Goal: Transaction & Acquisition: Download file/media

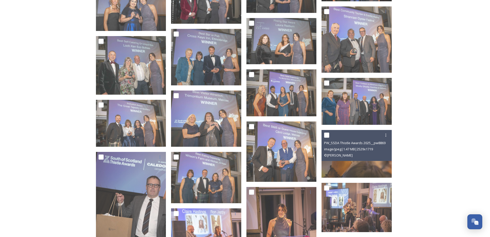
scroll to position [541, 0]
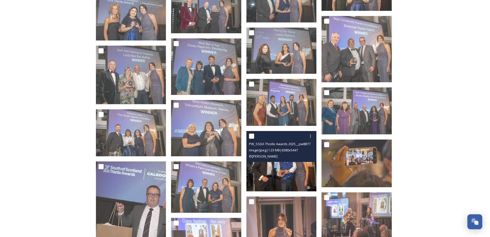
click at [283, 171] on img at bounding box center [282, 161] width 70 height 60
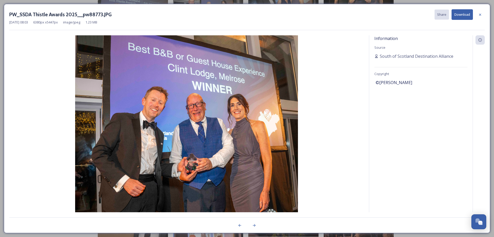
click at [461, 14] on button "Download" at bounding box center [462, 14] width 21 height 11
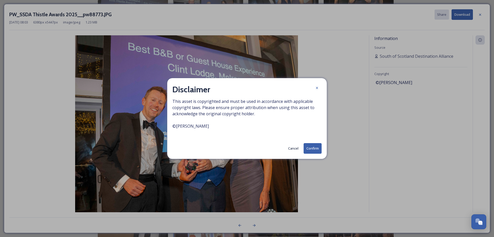
click at [313, 148] on button "Confirm" at bounding box center [313, 148] width 18 height 11
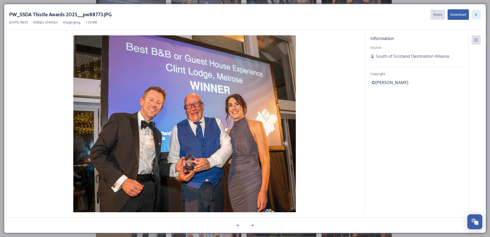
click at [477, 15] on icon at bounding box center [476, 14] width 2 height 2
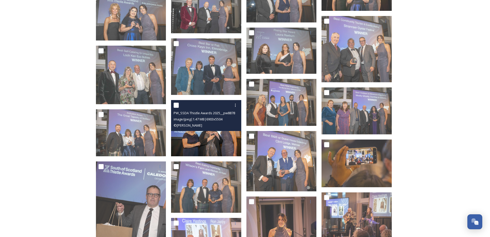
click at [209, 134] on img at bounding box center [206, 128] width 70 height 56
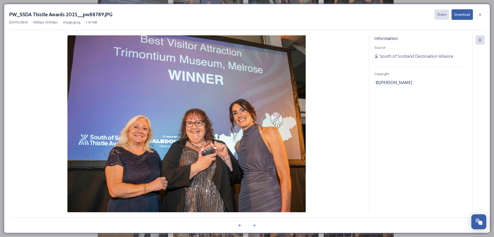
click at [463, 14] on button "Download" at bounding box center [462, 14] width 21 height 11
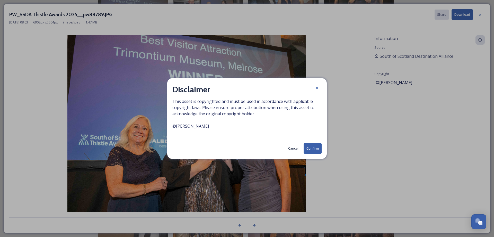
click at [311, 149] on button "Confirm" at bounding box center [313, 148] width 18 height 11
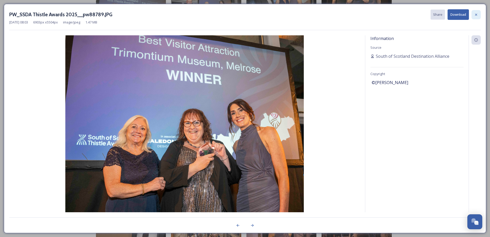
click at [478, 14] on icon at bounding box center [476, 15] width 4 height 4
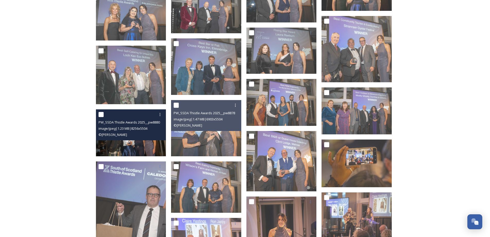
click at [134, 140] on img at bounding box center [131, 132] width 70 height 47
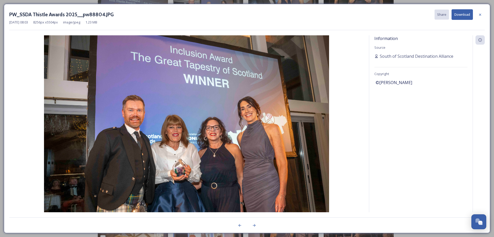
click at [459, 14] on button "Download" at bounding box center [462, 14] width 21 height 11
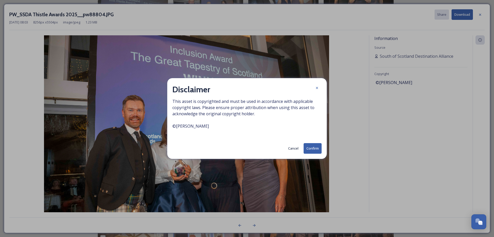
click at [315, 147] on button "Confirm" at bounding box center [313, 148] width 18 height 11
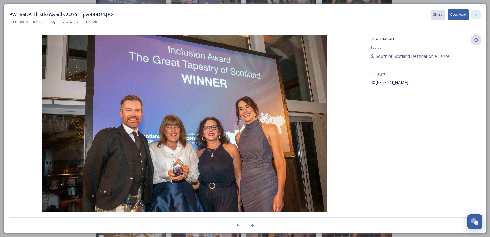
click at [476, 14] on icon at bounding box center [476, 14] width 2 height 2
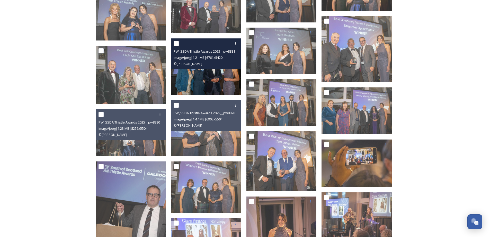
click at [212, 69] on div "PW_SSDA Thistle Awards 2025__pw88811.JPG image/jpeg | 1.21 MB | 6761 x 5420 © […" at bounding box center [206, 53] width 70 height 31
click at [212, 73] on img at bounding box center [206, 66] width 70 height 56
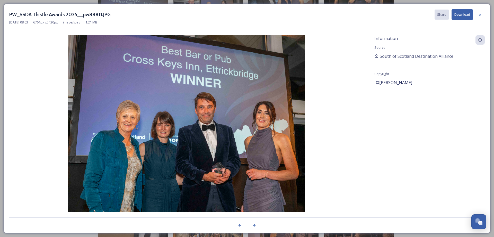
click at [462, 15] on button "Download" at bounding box center [462, 14] width 21 height 11
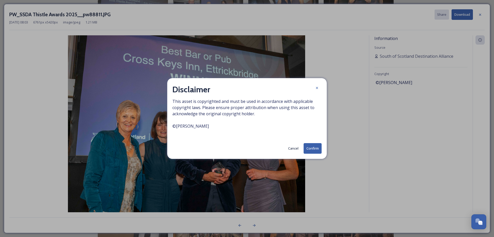
click at [313, 147] on button "Confirm" at bounding box center [313, 148] width 18 height 11
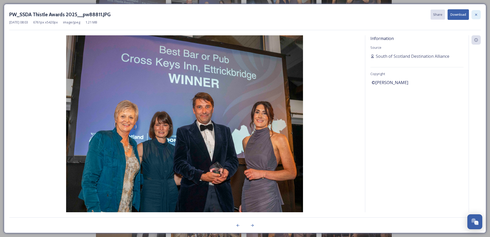
click at [477, 14] on icon at bounding box center [476, 15] width 4 height 4
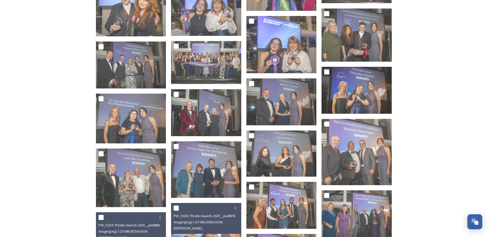
scroll to position [438, 0]
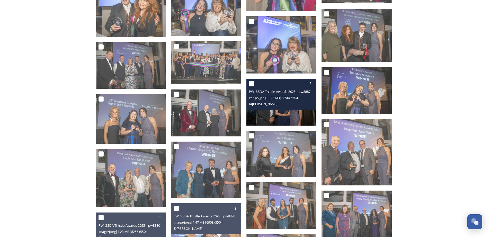
click at [283, 111] on img at bounding box center [282, 102] width 70 height 47
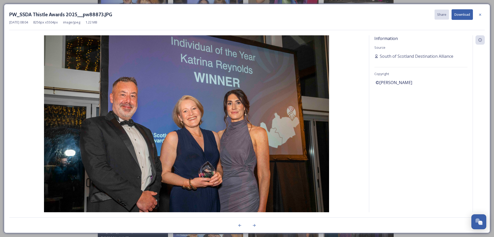
click at [461, 13] on button "Download" at bounding box center [462, 14] width 21 height 11
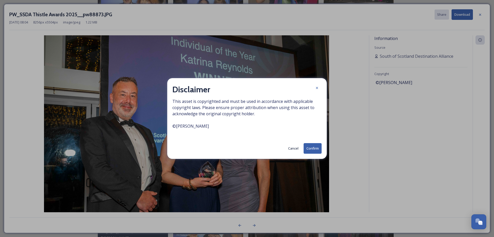
click at [315, 148] on button "Confirm" at bounding box center [313, 148] width 18 height 11
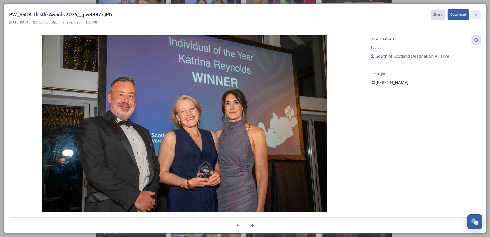
click at [477, 15] on icon at bounding box center [476, 15] width 4 height 4
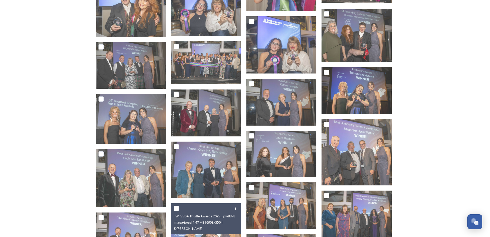
click at [438, 105] on div "2025 Thistle Awards Shared by South of Scotland Destination Alliance 2025 Thist…" at bounding box center [245, 81] width 490 height 1039
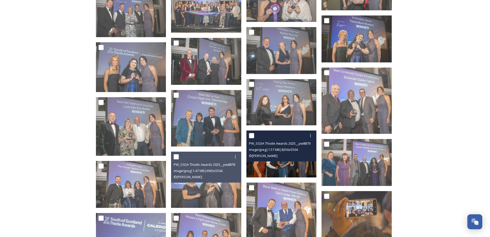
scroll to position [541, 0]
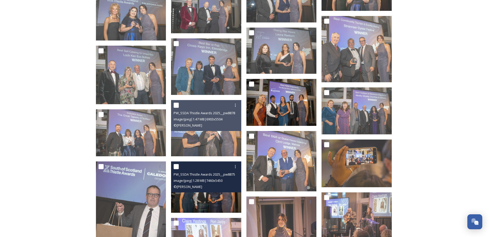
click at [211, 182] on span "image/jpeg | 1.28 MB | 7460 x 5450" at bounding box center [198, 180] width 49 height 5
click at [211, 196] on img at bounding box center [206, 186] width 70 height 51
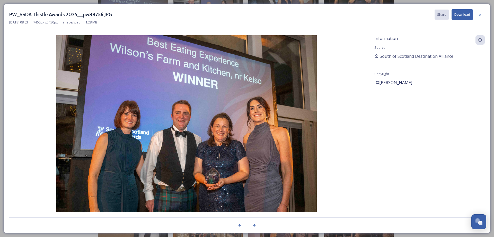
click at [461, 15] on button "Download" at bounding box center [462, 14] width 21 height 11
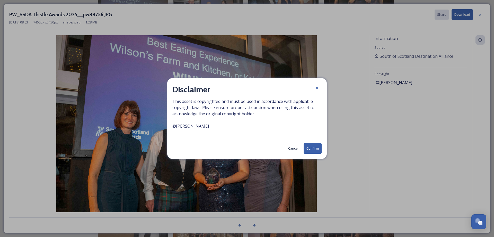
click at [317, 149] on button "Confirm" at bounding box center [313, 148] width 18 height 11
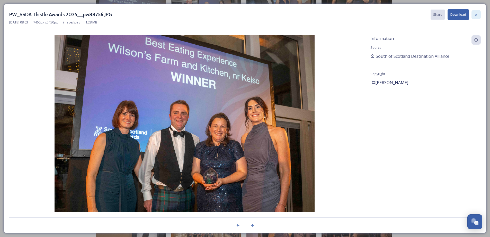
click at [477, 14] on icon at bounding box center [476, 14] width 2 height 2
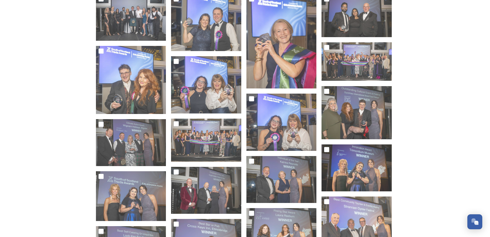
scroll to position [335, 0]
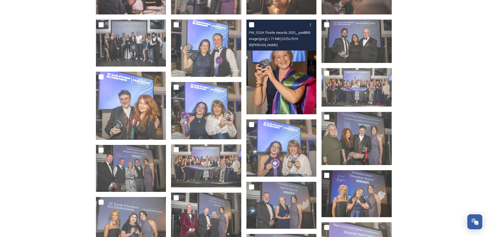
click at [280, 64] on img at bounding box center [282, 67] width 70 height 94
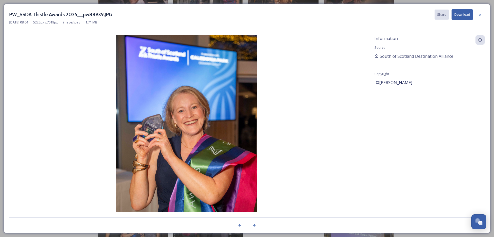
click at [457, 14] on button "Download" at bounding box center [462, 14] width 21 height 11
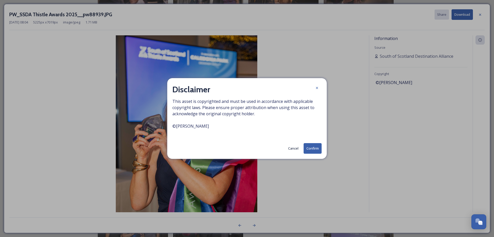
click at [312, 148] on button "Confirm" at bounding box center [313, 148] width 18 height 11
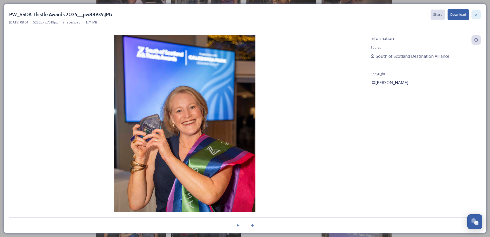
click at [477, 15] on icon at bounding box center [476, 14] width 2 height 2
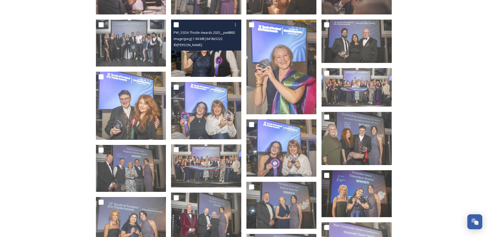
click at [206, 60] on img at bounding box center [206, 48] width 70 height 57
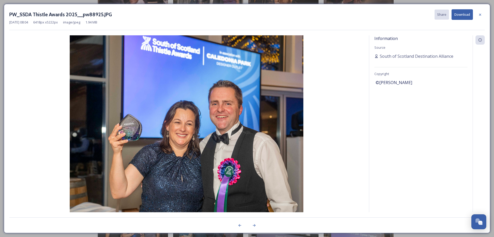
click at [461, 15] on button "Download" at bounding box center [462, 14] width 21 height 11
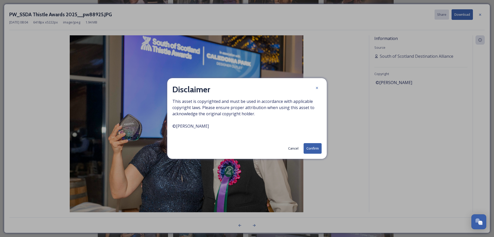
click at [311, 149] on button "Confirm" at bounding box center [313, 148] width 18 height 11
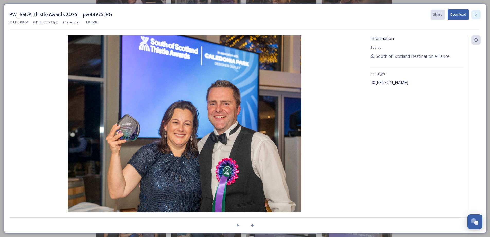
click at [476, 15] on icon at bounding box center [476, 15] width 4 height 4
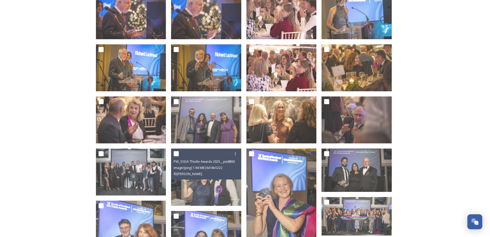
scroll to position [283, 0]
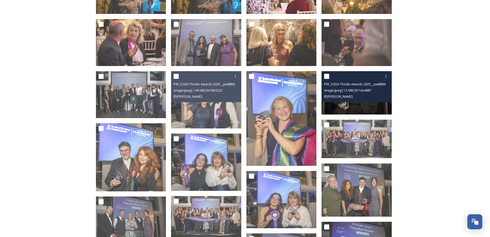
click at [357, 104] on img at bounding box center [357, 92] width 70 height 43
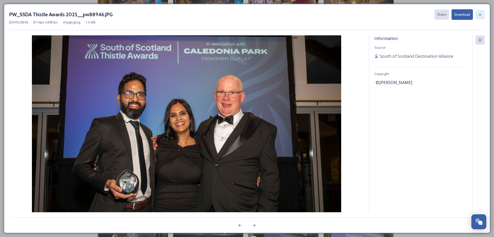
click at [480, 14] on icon at bounding box center [480, 14] width 2 height 2
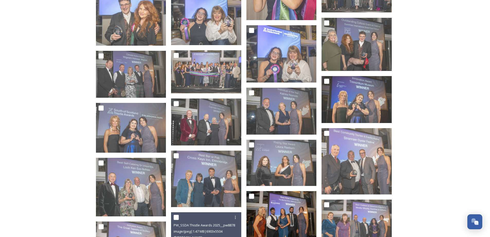
scroll to position [438, 0]
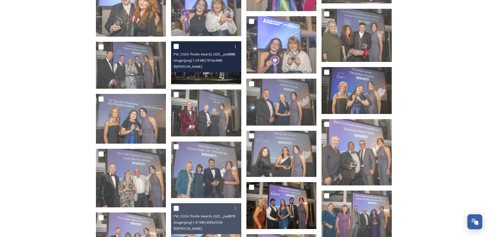
click at [208, 74] on img at bounding box center [206, 62] width 70 height 43
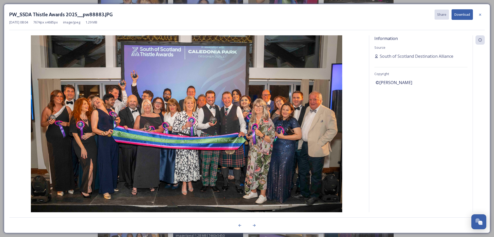
click at [460, 13] on button "Download" at bounding box center [462, 14] width 21 height 11
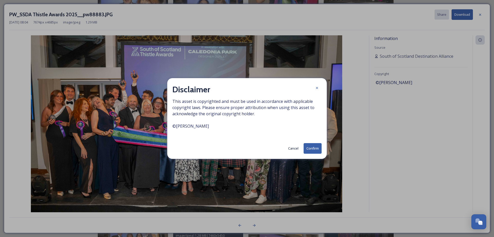
click at [310, 146] on button "Confirm" at bounding box center [313, 148] width 18 height 11
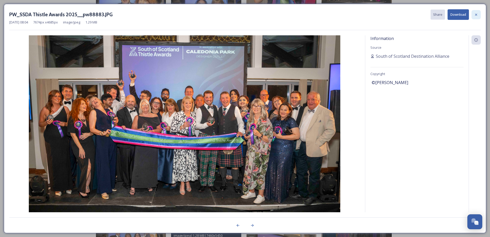
click at [476, 14] on icon at bounding box center [476, 14] width 2 height 2
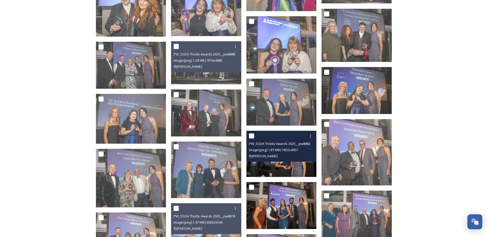
click at [286, 163] on img at bounding box center [282, 154] width 70 height 46
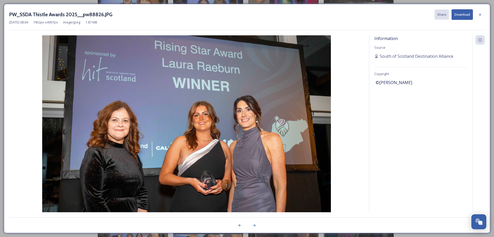
click at [462, 14] on button "Download" at bounding box center [462, 14] width 21 height 11
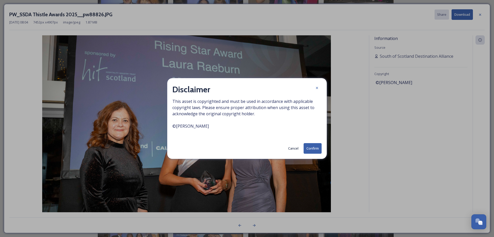
click at [314, 150] on button "Confirm" at bounding box center [313, 148] width 18 height 11
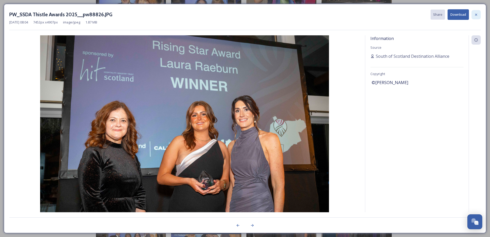
click at [476, 14] on icon at bounding box center [476, 15] width 4 height 4
